Goal: Navigation & Orientation: Find specific page/section

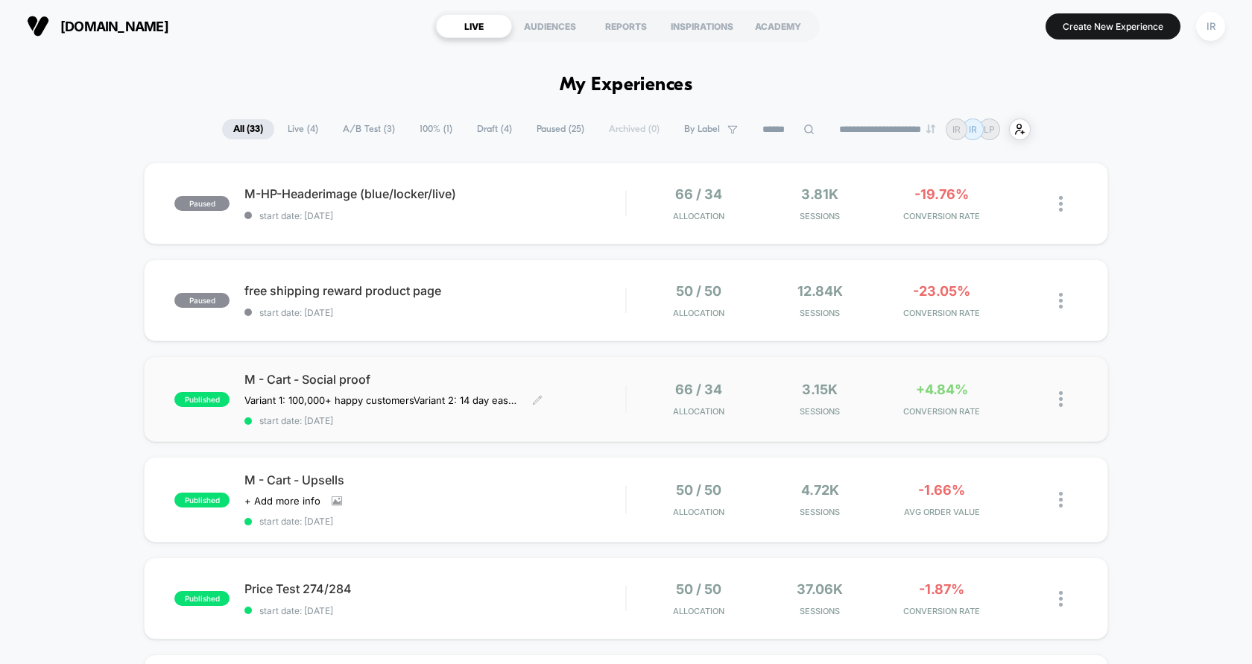
click at [603, 402] on div "M - Cart - Social proof Variant 1: 100,000+ happy customers Variant 2: 14 day e…" at bounding box center [434, 399] width 381 height 54
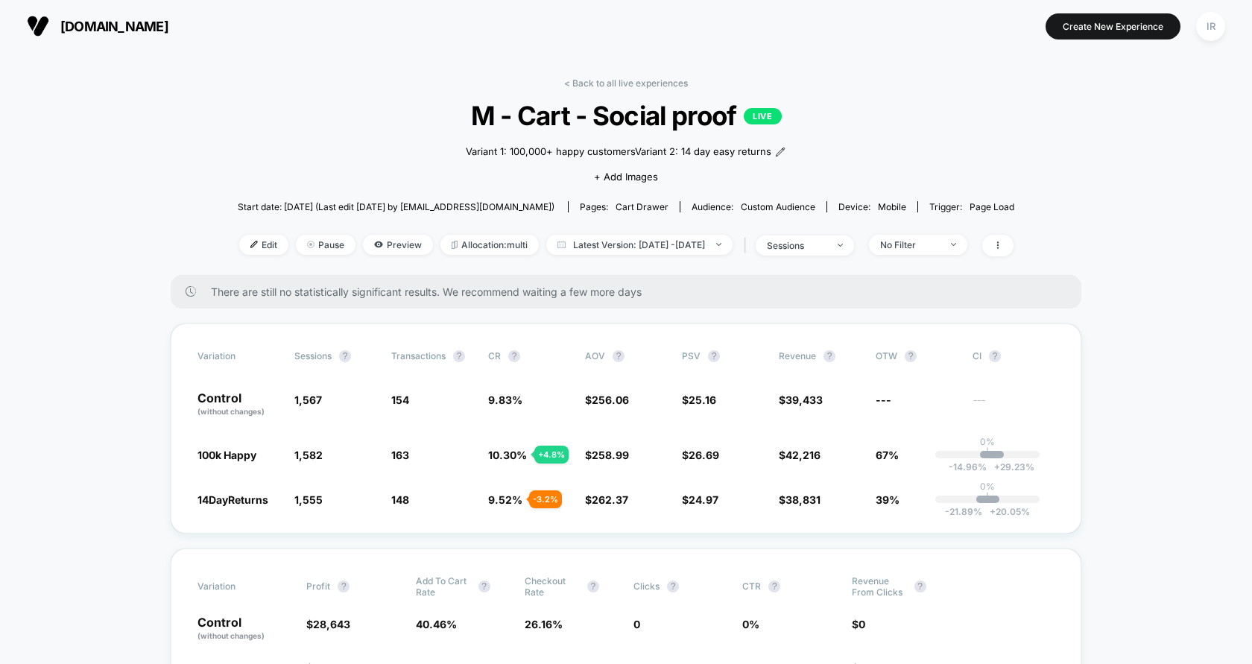
click at [609, 96] on div "< Back to all live experiences M - Cart - Social proof LIVE Variant 1: 100,000+…" at bounding box center [626, 177] width 777 height 198
click at [611, 89] on div "< Back to all live experiences M - Cart - Social proof LIVE Variant 1: 100,000+…" at bounding box center [626, 177] width 777 height 198
click at [615, 81] on link "< Back to all live experiences" at bounding box center [626, 83] width 124 height 11
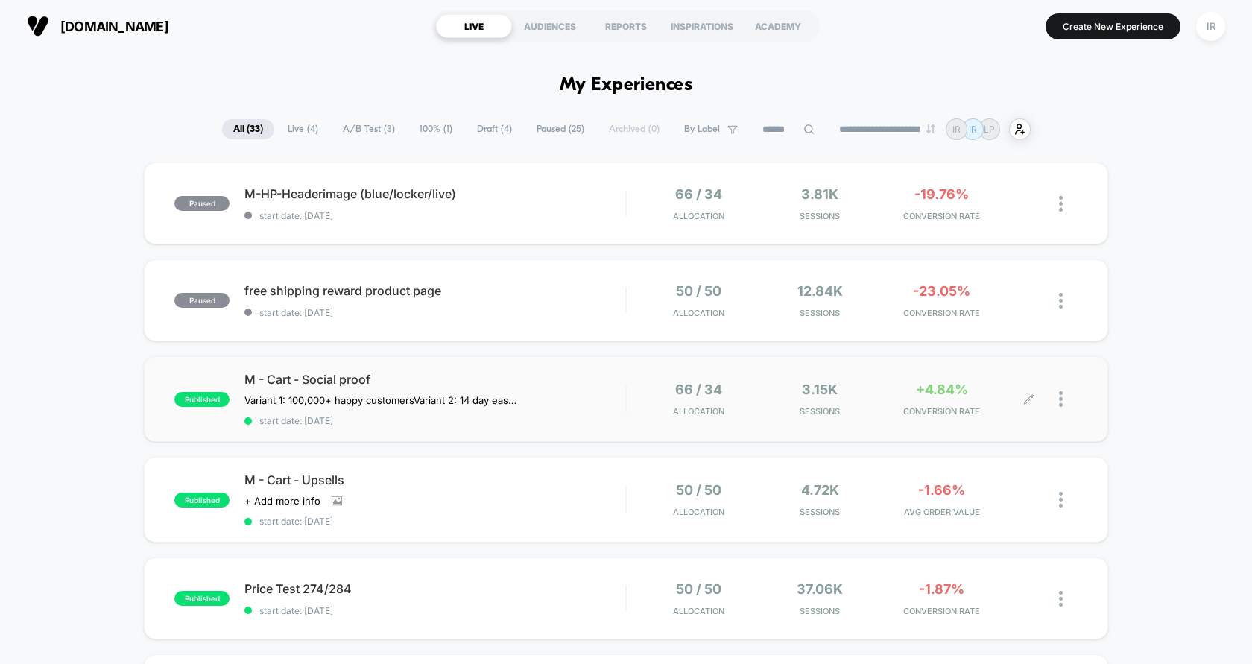
scroll to position [94, 0]
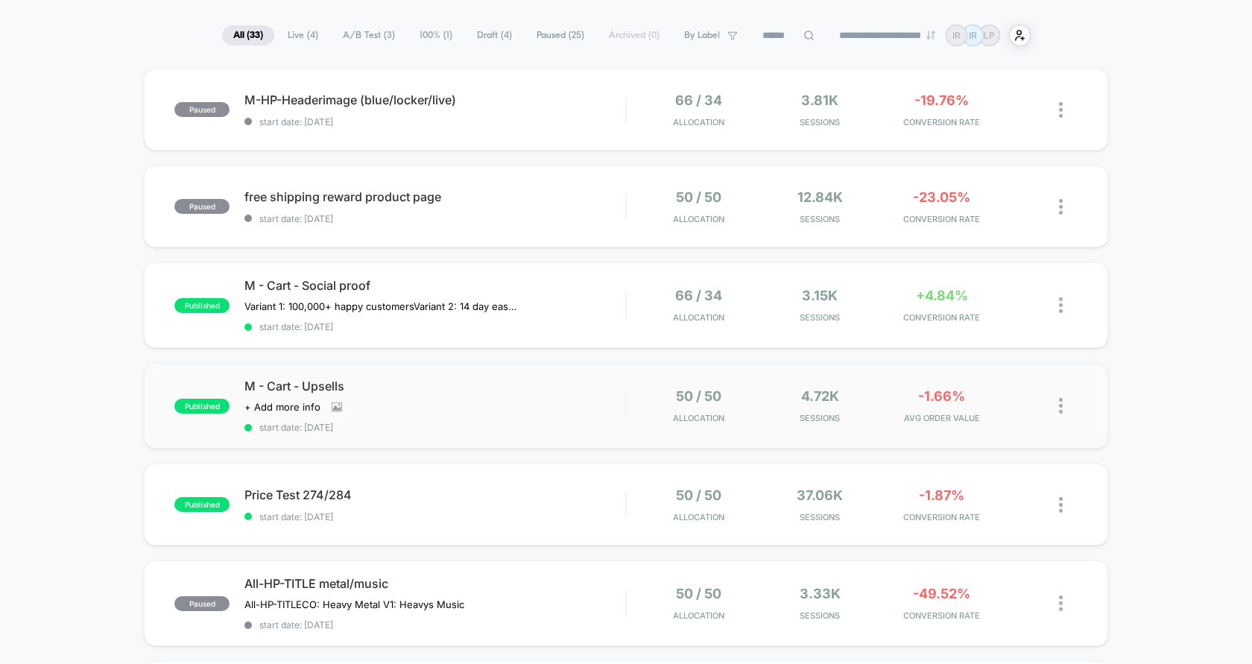
click at [597, 372] on div "published M - Cart - Upsells Click to view images Click to edit experience deta…" at bounding box center [626, 406] width 965 height 86
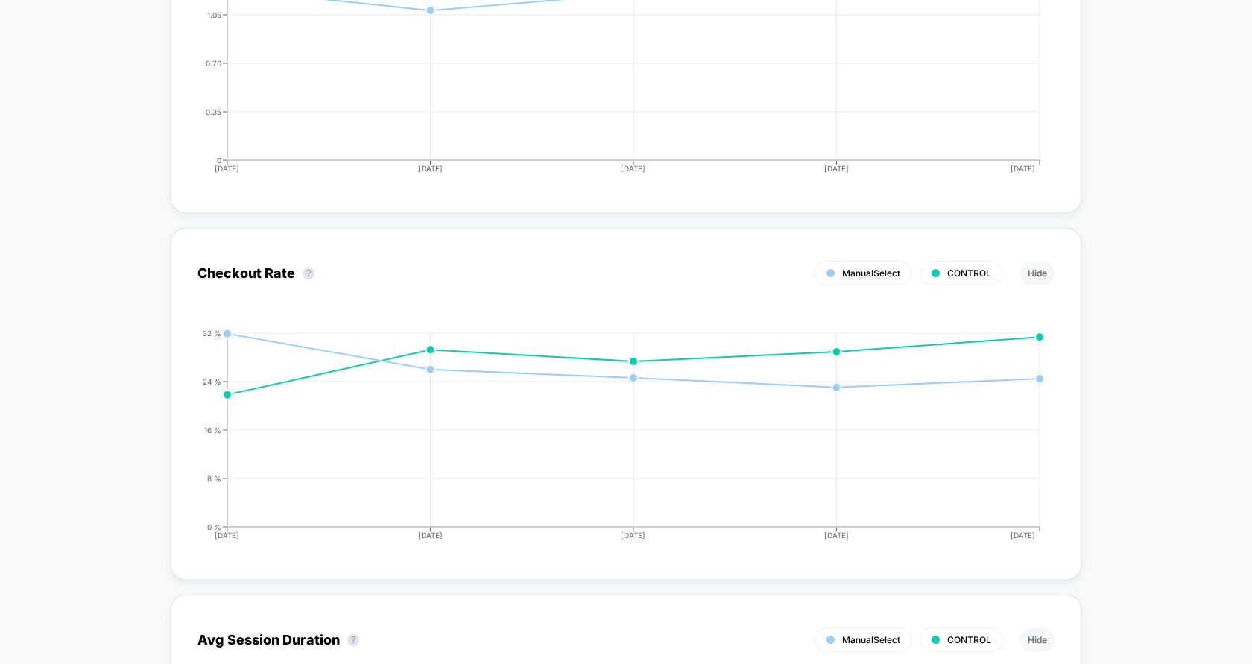
scroll to position [3345, 0]
